Goal: Navigation & Orientation: Find specific page/section

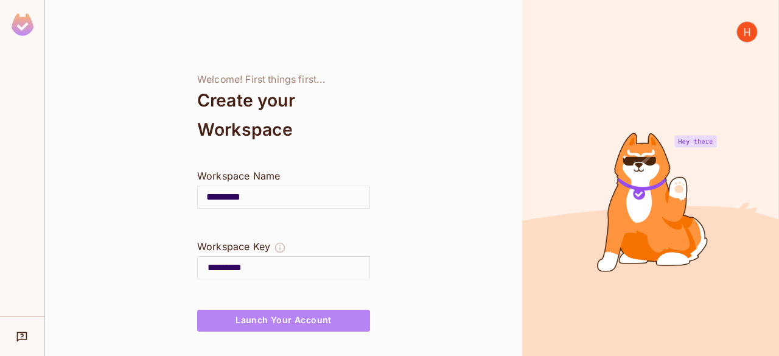
click at [255, 320] on button "Launch Your Account" at bounding box center [283, 321] width 173 height 22
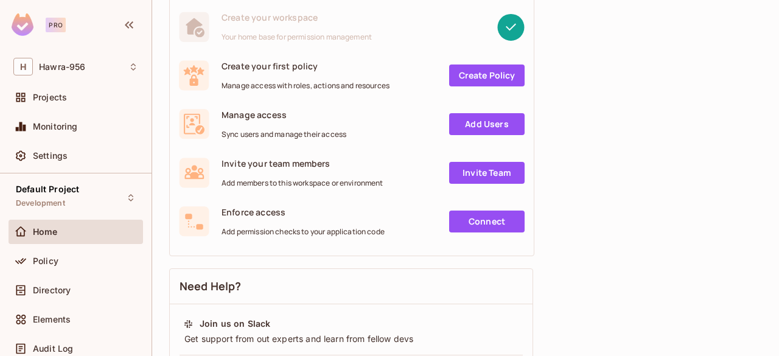
scroll to position [132, 0]
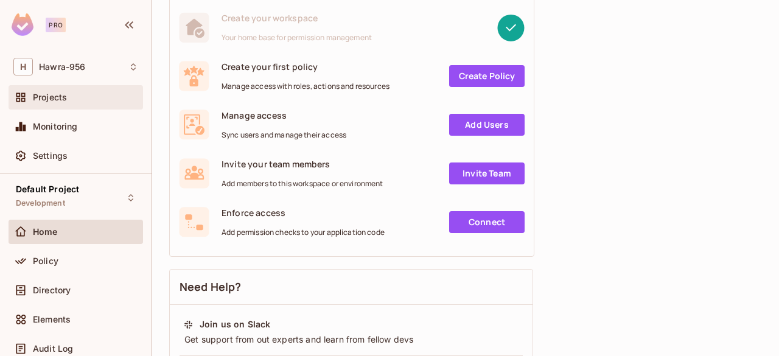
click at [73, 102] on div "Projects" at bounding box center [75, 97] width 125 height 15
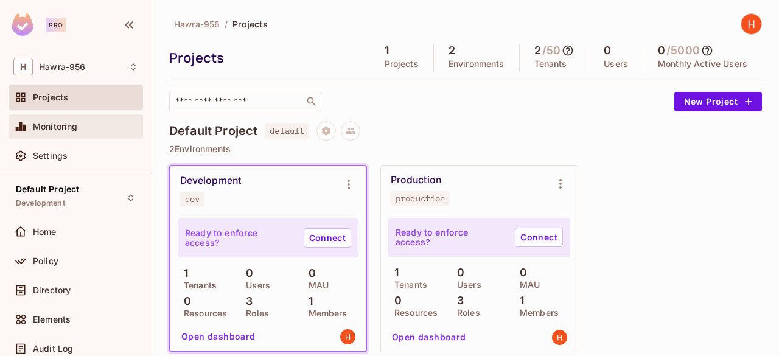
click at [74, 130] on span "Monitoring" at bounding box center [55, 127] width 45 height 10
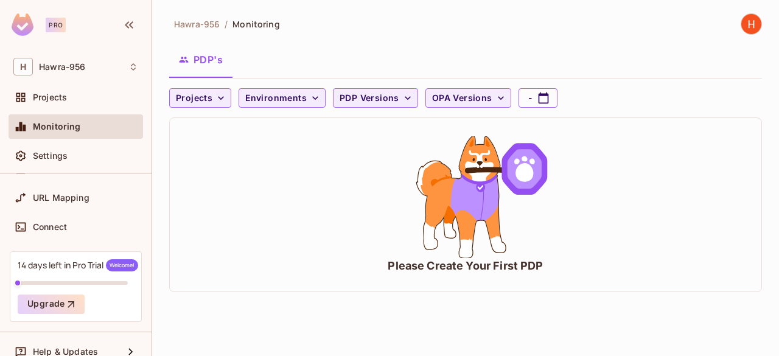
scroll to position [194, 0]
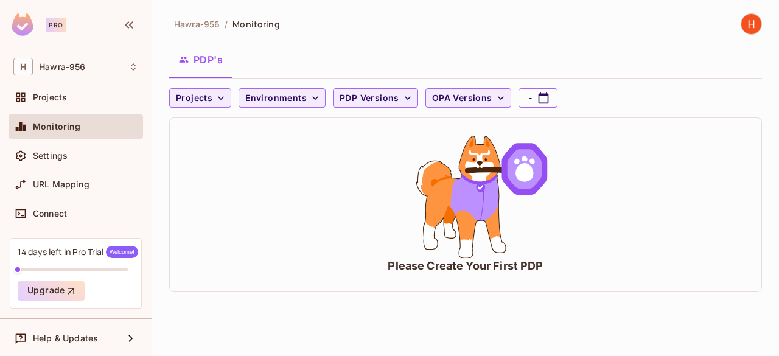
click at [441, 64] on div "PDP's" at bounding box center [465, 59] width 593 height 30
